Goal: Find specific page/section: Find specific page/section

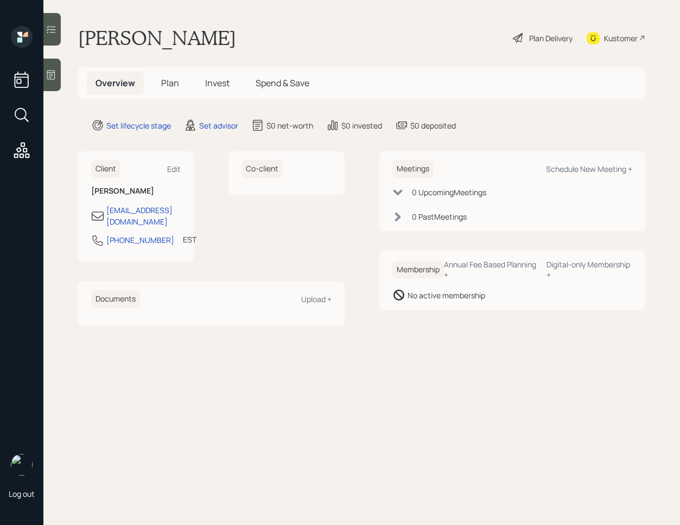
click at [298, 245] on div "Co-client" at bounding box center [286, 206] width 116 height 111
click at [616, 36] on div "Kustomer" at bounding box center [621, 38] width 34 height 11
